Goal: Information Seeking & Learning: Learn about a topic

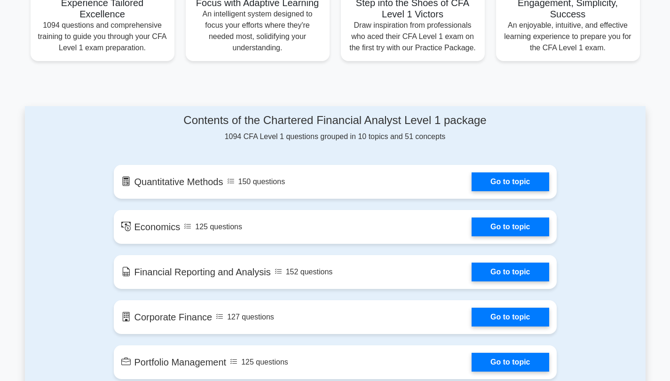
scroll to position [517, 0]
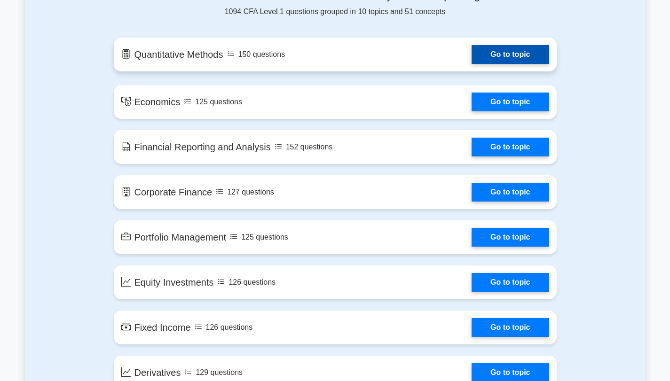
click at [494, 56] on link "Go to topic" at bounding box center [510, 54] width 77 height 19
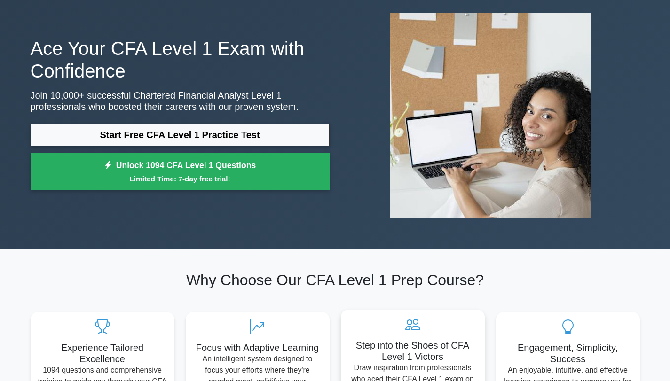
scroll to position [0, 0]
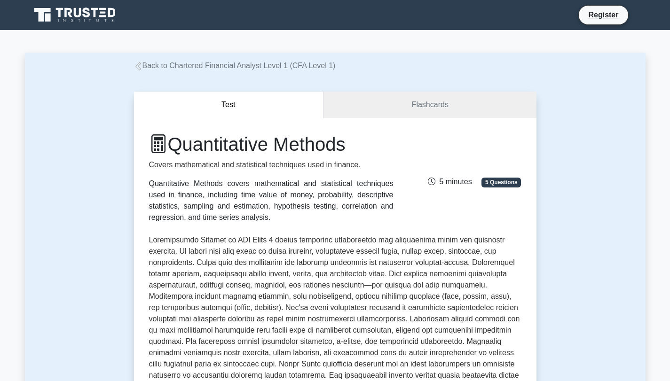
click at [238, 103] on button "Test" at bounding box center [229, 105] width 190 height 27
